Goal: Find contact information: Find contact information

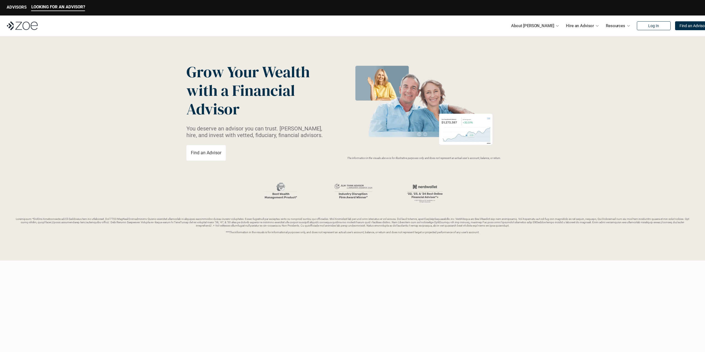
click at [23, 7] on p "ADVISORS" at bounding box center [17, 7] width 20 height 5
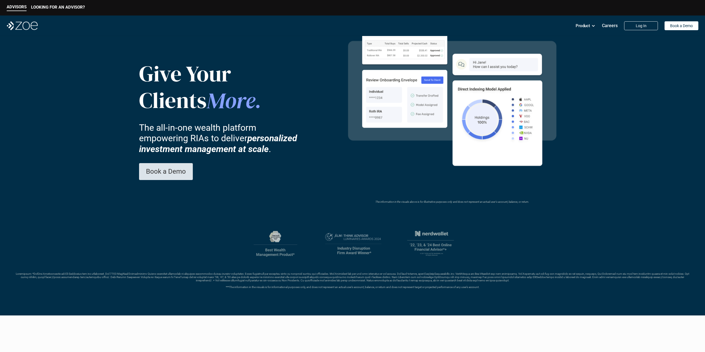
click at [166, 170] on p "Book a Demo" at bounding box center [166, 172] width 40 height 8
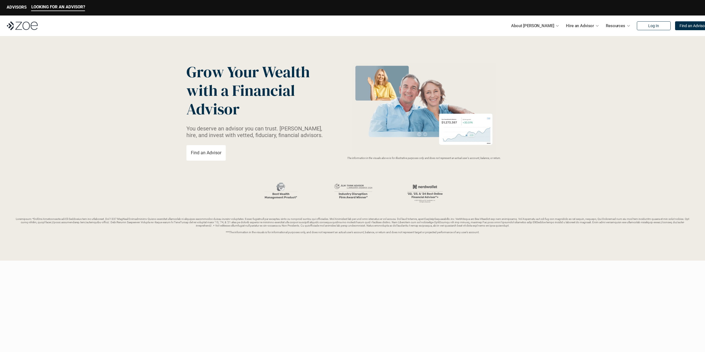
click at [208, 152] on p "Find an Advisor" at bounding box center [206, 152] width 30 height 5
click at [502, 53] on link "Advisor Vetting Process" at bounding box center [515, 53] width 45 height 5
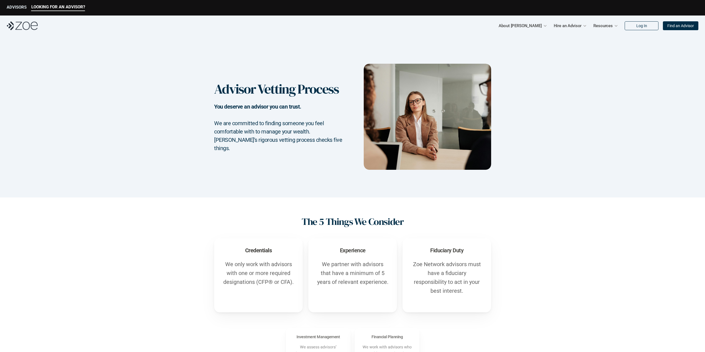
click at [16, 9] on p "ADVISORS" at bounding box center [17, 7] width 20 height 5
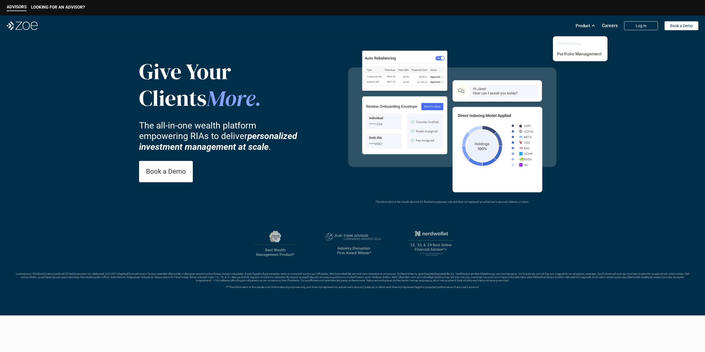
click at [578, 43] on link "Onboarding" at bounding box center [569, 43] width 24 height 5
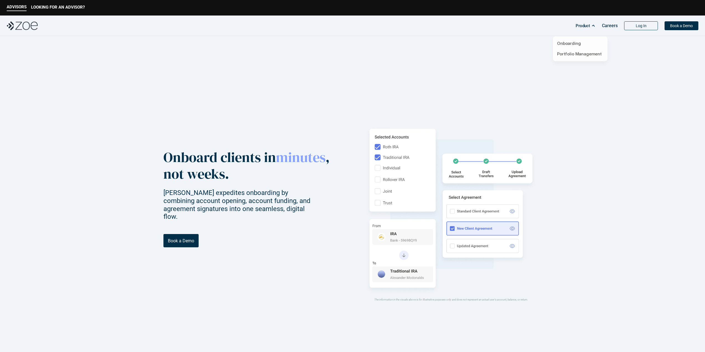
click at [590, 28] on p "Product" at bounding box center [583, 26] width 14 height 8
click at [579, 57] on p "Portfolio Management" at bounding box center [580, 54] width 46 height 6
click at [580, 53] on link "Portfolio Management" at bounding box center [579, 53] width 45 height 5
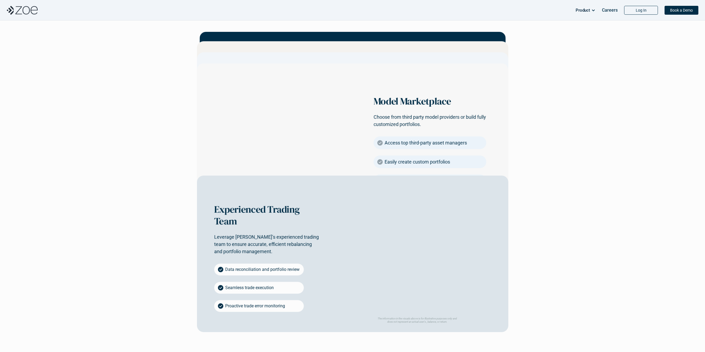
scroll to position [1108, 0]
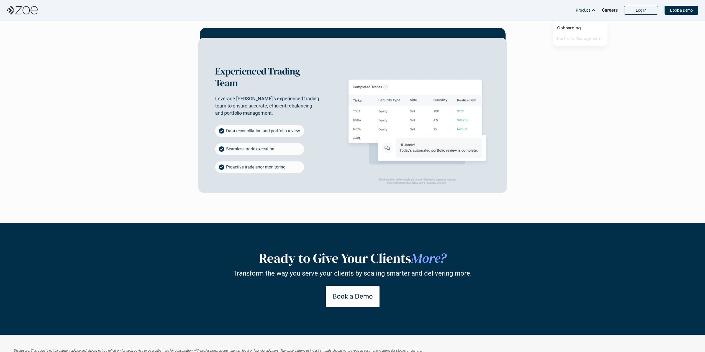
click at [581, 38] on link "Portfolio Management" at bounding box center [579, 38] width 45 height 5
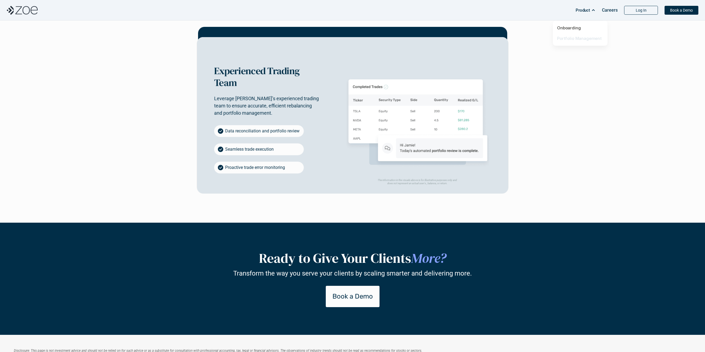
scroll to position [0, 0]
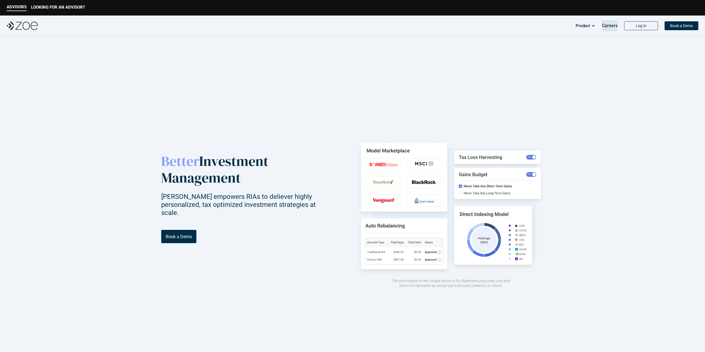
click at [611, 26] on p "Careers" at bounding box center [610, 25] width 16 height 5
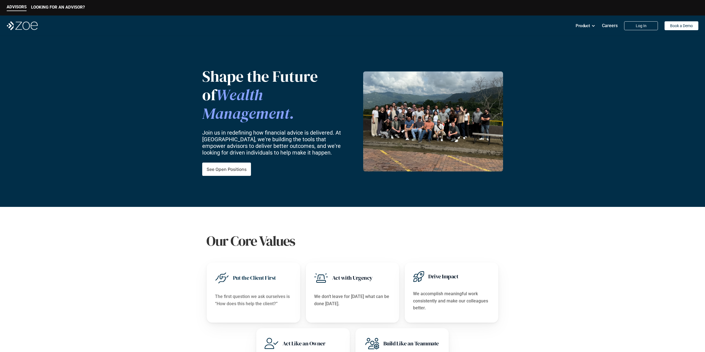
click at [17, 28] on img at bounding box center [22, 25] width 31 height 9
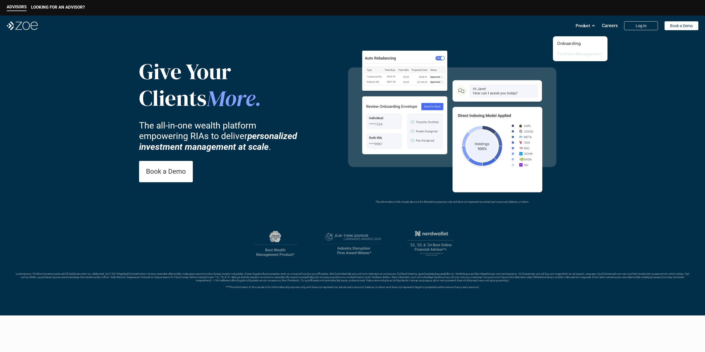
click at [577, 54] on link "Portfolio Management" at bounding box center [579, 53] width 45 height 5
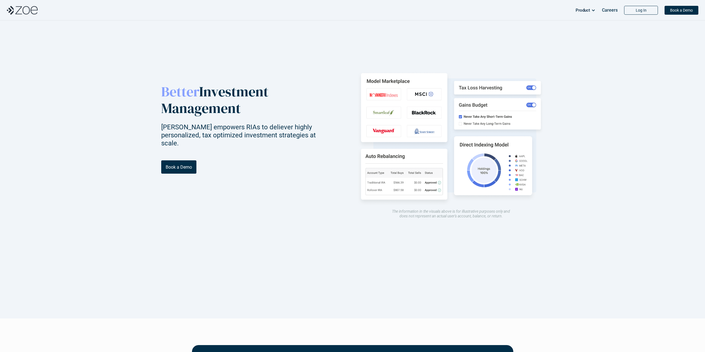
scroll to position [2, 0]
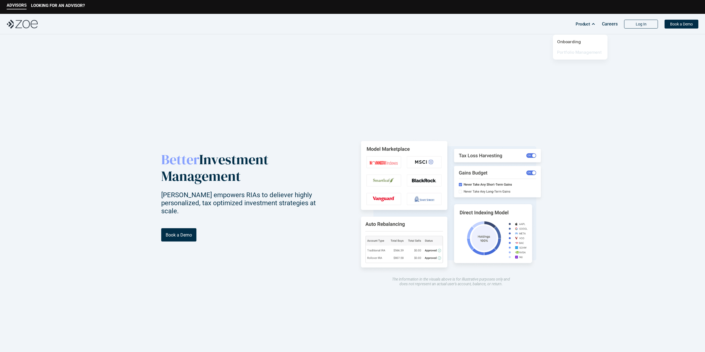
click at [573, 53] on link "Portfolio Management" at bounding box center [579, 52] width 45 height 5
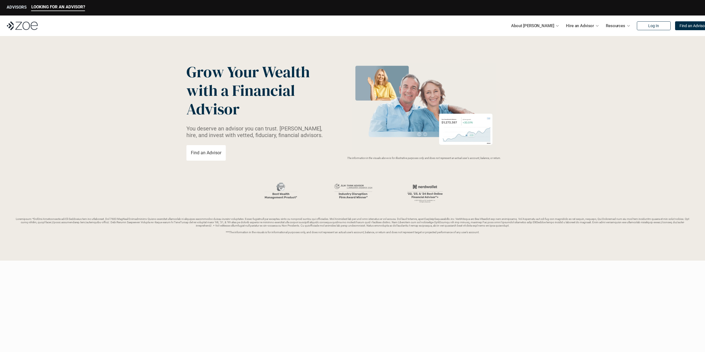
click at [16, 7] on p "ADVISORS" at bounding box center [17, 7] width 20 height 5
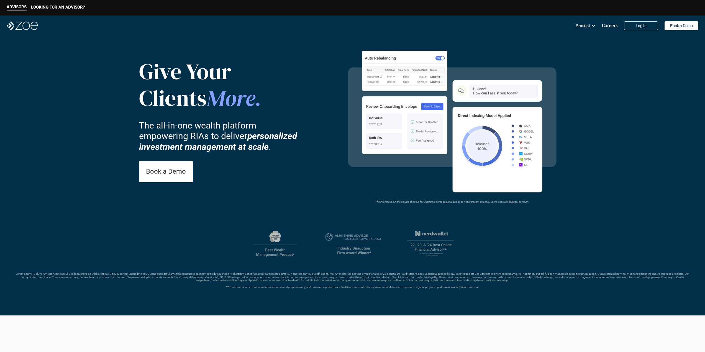
click at [13, 27] on img at bounding box center [22, 25] width 31 height 9
click at [63, 7] on p "LOOKING FOR AN ADVISOR?" at bounding box center [58, 7] width 54 height 5
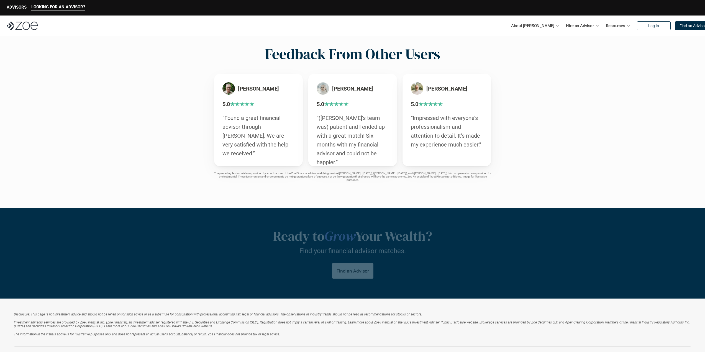
scroll to position [1046, 0]
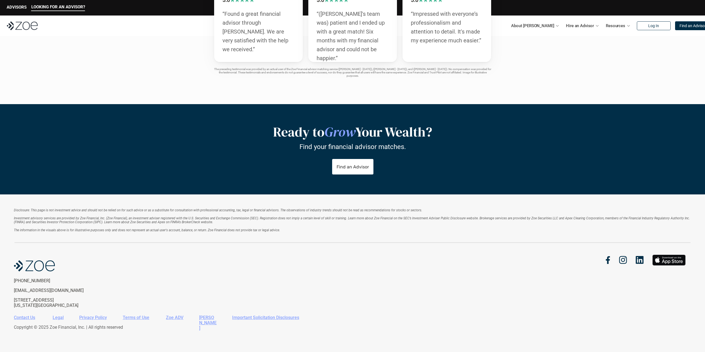
click at [21, 319] on link "Contact Us" at bounding box center [24, 317] width 21 height 5
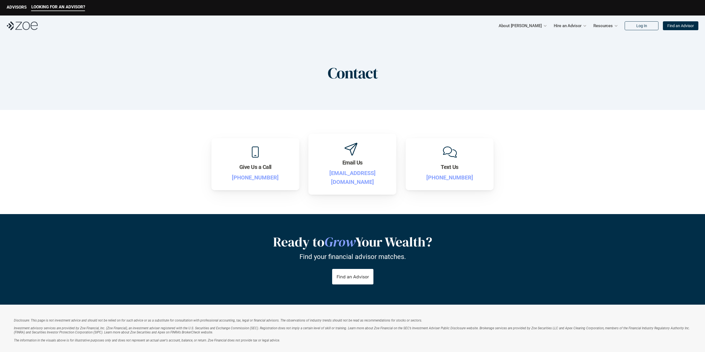
click at [351, 166] on h3 "Email Us" at bounding box center [352, 163] width 20 height 8
drag, startPoint x: 386, startPoint y: 176, endPoint x: 309, endPoint y: 177, distance: 76.7
click at [309, 177] on div "Email Us support@zoefin.com" at bounding box center [352, 164] width 88 height 61
copy p "[EMAIL_ADDRESS][DOMAIN_NAME]"
